Goal: Use online tool/utility: Use online tool/utility

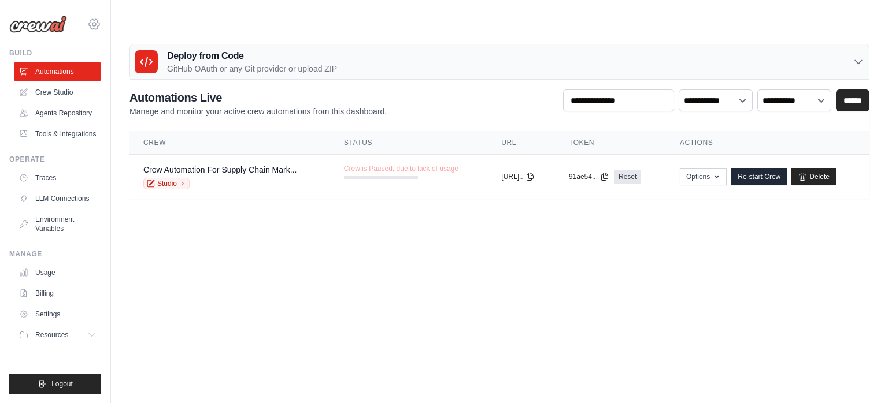
click at [94, 26] on icon at bounding box center [93, 24] width 3 height 3
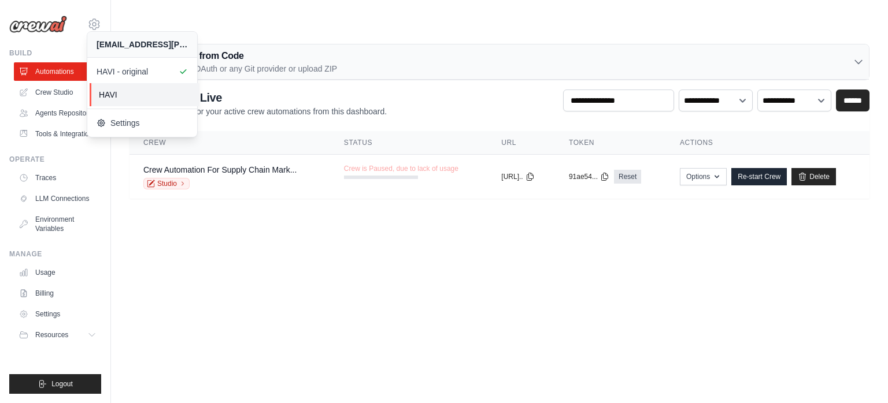
click at [123, 93] on span "HAVI" at bounding box center [144, 95] width 91 height 12
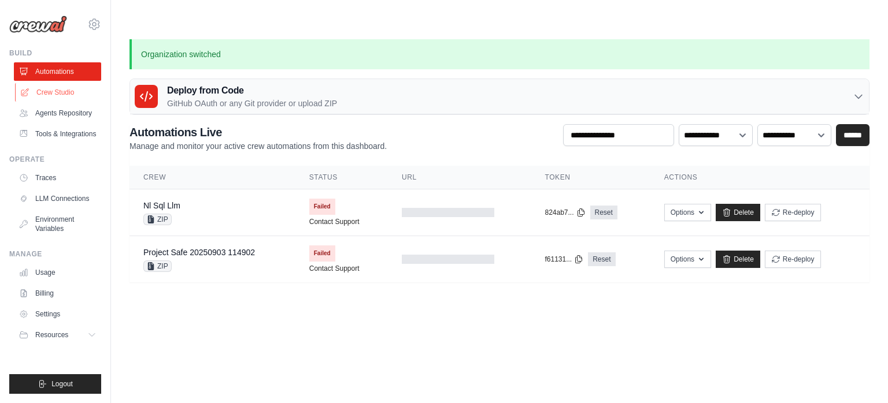
click at [47, 90] on link "Crew Studio" at bounding box center [58, 92] width 87 height 18
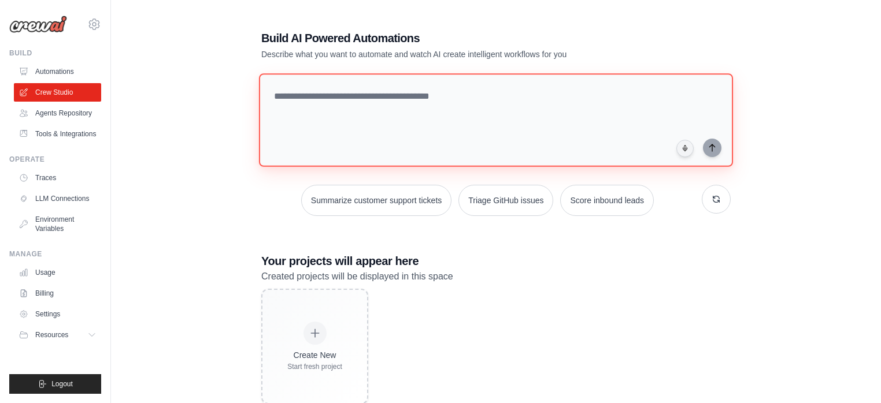
click at [316, 98] on textarea at bounding box center [496, 120] width 474 height 94
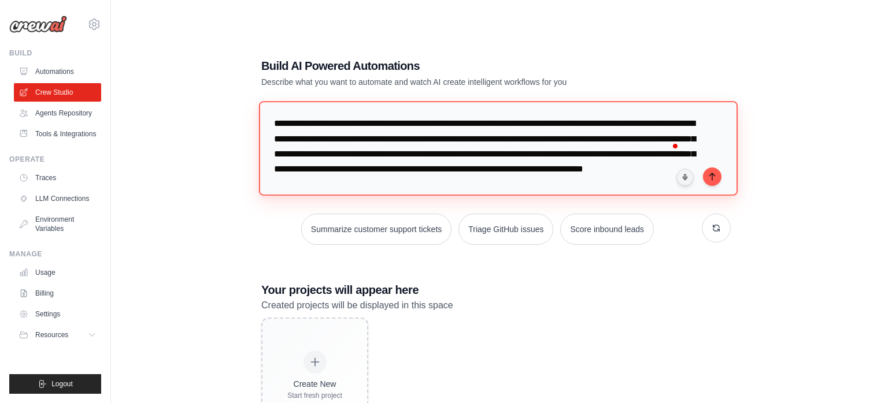
type textarea "**********"
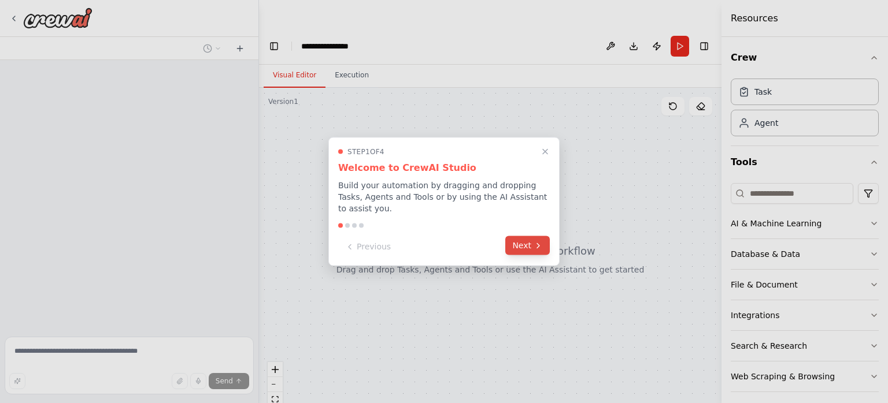
click at [530, 247] on button "Next" at bounding box center [527, 245] width 45 height 19
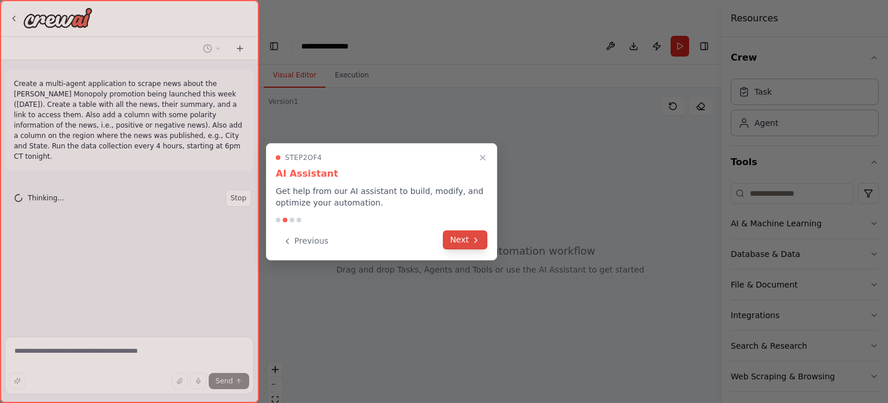
click at [479, 240] on icon at bounding box center [475, 240] width 9 height 9
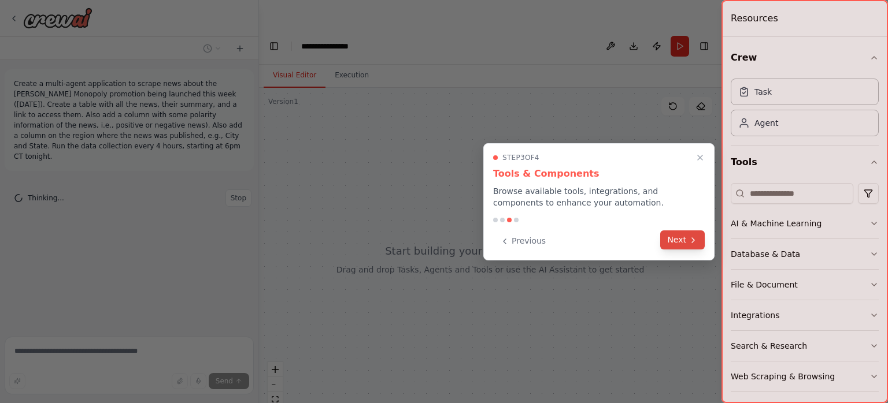
click at [688, 239] on icon at bounding box center [692, 240] width 9 height 9
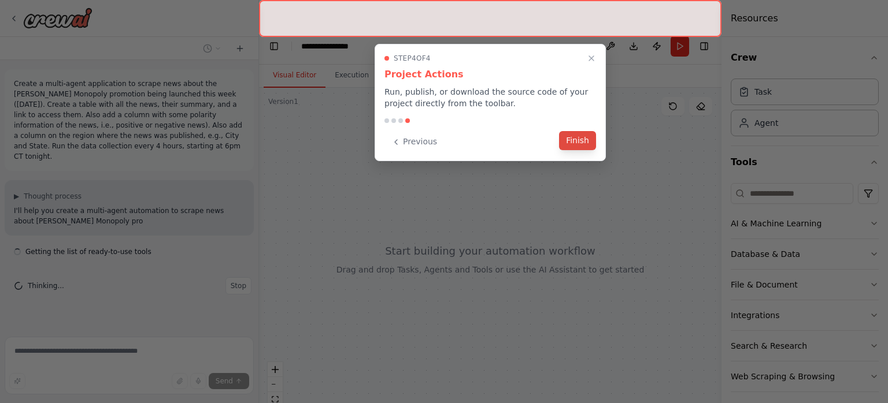
click at [569, 142] on button "Finish" at bounding box center [577, 140] width 37 height 19
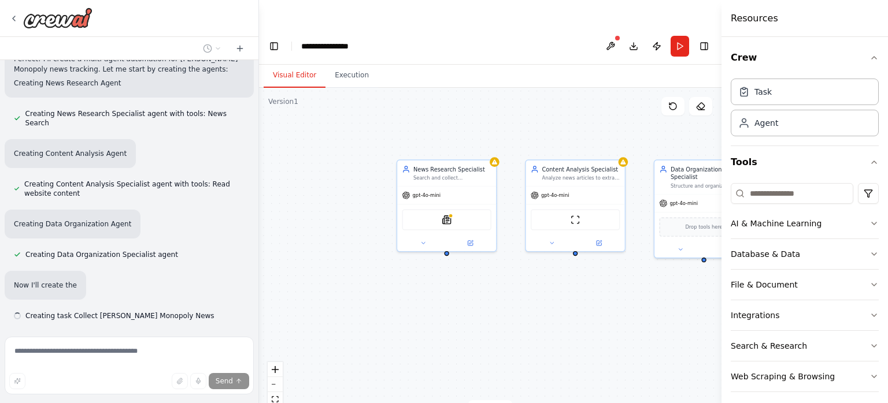
scroll to position [511, 0]
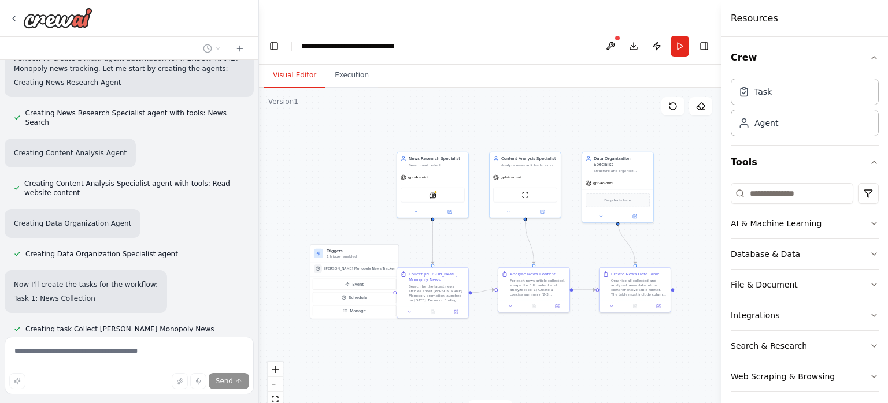
drag, startPoint x: 538, startPoint y: 339, endPoint x: 496, endPoint y: 326, distance: 43.7
click at [496, 326] on div ".deletable-edge-delete-btn { width: 20px; height: 20px; border: 0px solid #ffff…" at bounding box center [490, 259] width 462 height 343
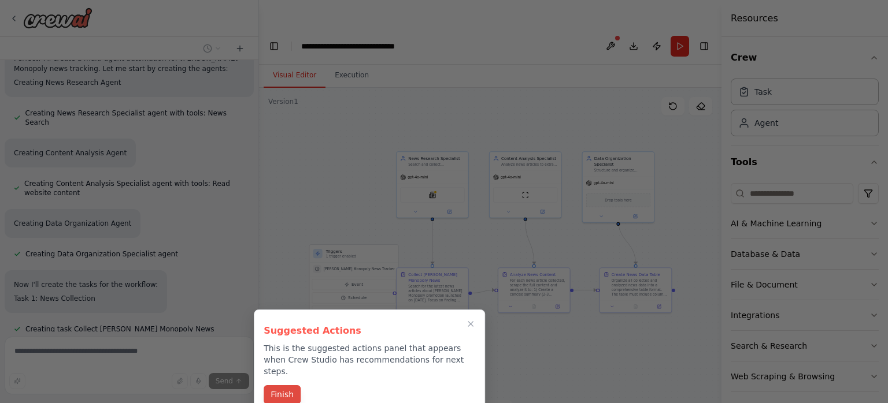
click at [280, 386] on button "Finish" at bounding box center [282, 395] width 37 height 19
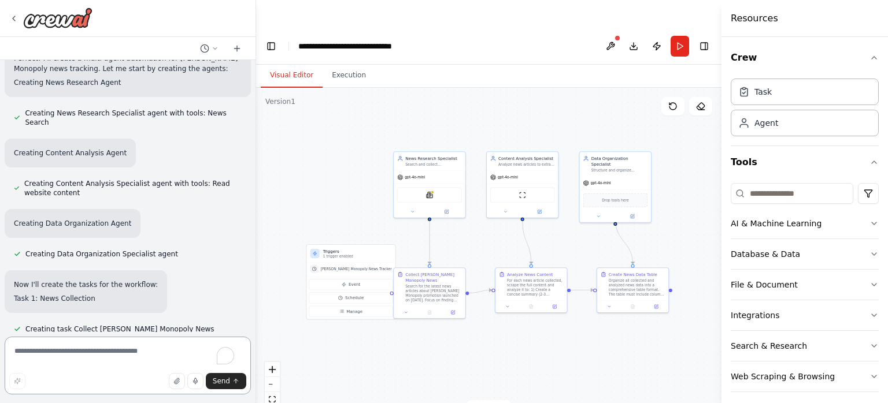
scroll to position [521, 0]
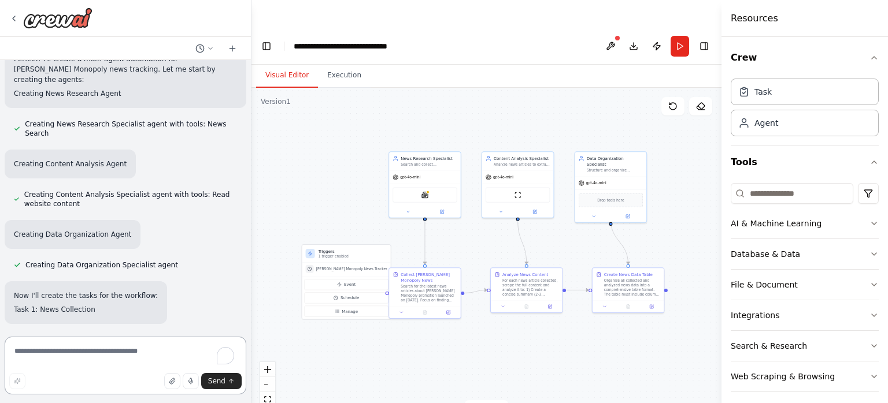
drag, startPoint x: 255, startPoint y: 197, endPoint x: 251, endPoint y: 329, distance: 133.0
click at [251, 329] on div "Create a multi-agent application to scrape news about the McDonald's Monopoly p…" at bounding box center [444, 229] width 888 height 403
drag, startPoint x: 249, startPoint y: 204, endPoint x: 246, endPoint y: 353, distance: 148.6
click at [246, 353] on div "Create a multi-agent application to scrape news about the McDonald's Monopoly p…" at bounding box center [444, 229] width 888 height 403
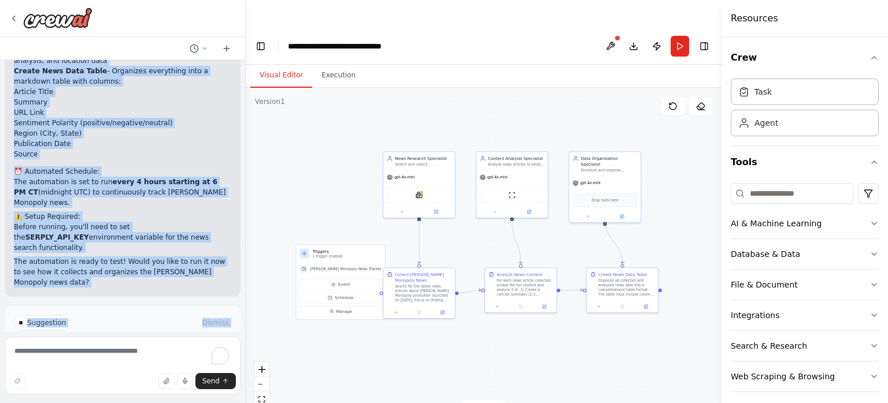
scroll to position [1368, 0]
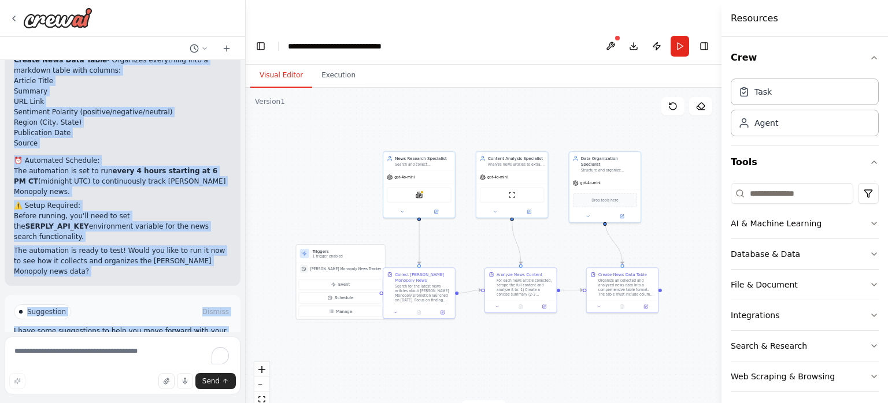
drag, startPoint x: 99, startPoint y: 110, endPoint x: 199, endPoint y: 187, distance: 126.2
click at [199, 187] on div "Perfect! I've created your McDonald's Monopoly News Tracker automation with the…" at bounding box center [122, 81] width 217 height 392
copy div "McDonald's Monopoly News Tracker automation with the following setup: 🤖 Multi-A…"
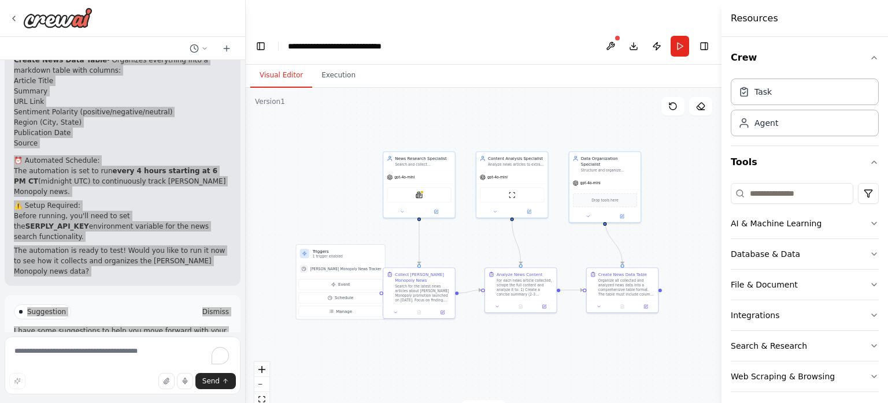
scroll to position [1374, 0]
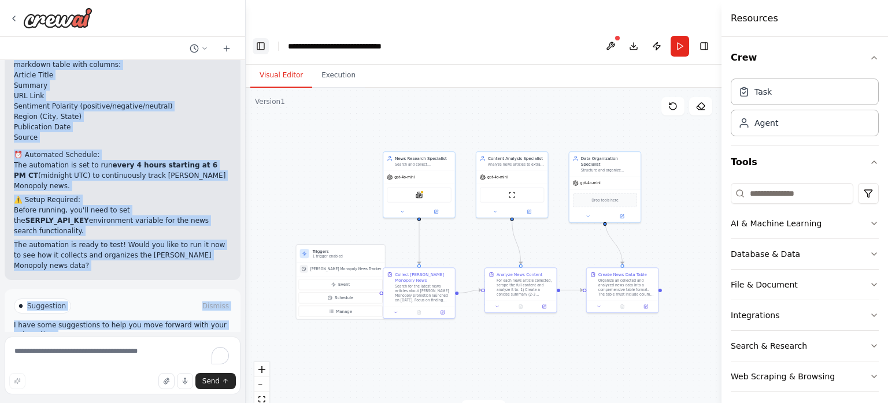
click at [265, 38] on button "Toggle Left Sidebar" at bounding box center [261, 46] width 16 height 16
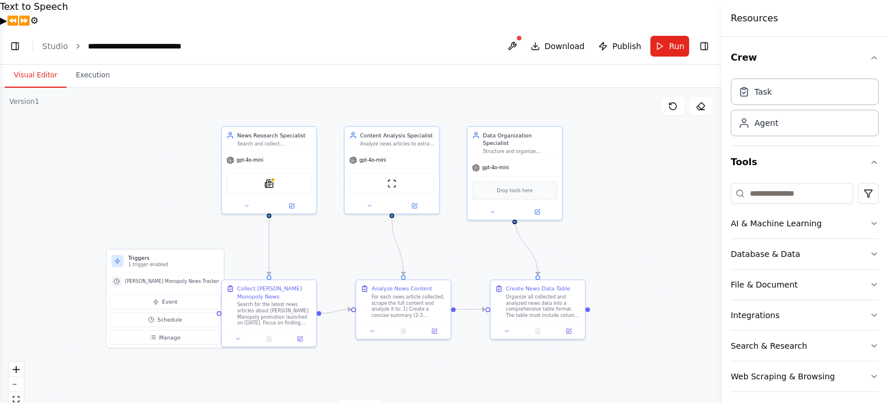
drag, startPoint x: 421, startPoint y: 131, endPoint x: 607, endPoint y: 118, distance: 186.5
click at [607, 118] on div ".deletable-edge-delete-btn { width: 20px; height: 20px; border: 0px solid #ffff…" at bounding box center [360, 259] width 721 height 343
click at [543, 36] on button "Download" at bounding box center [558, 46] width 64 height 21
